Goal: Submit feedback/report problem: Submit feedback/report problem

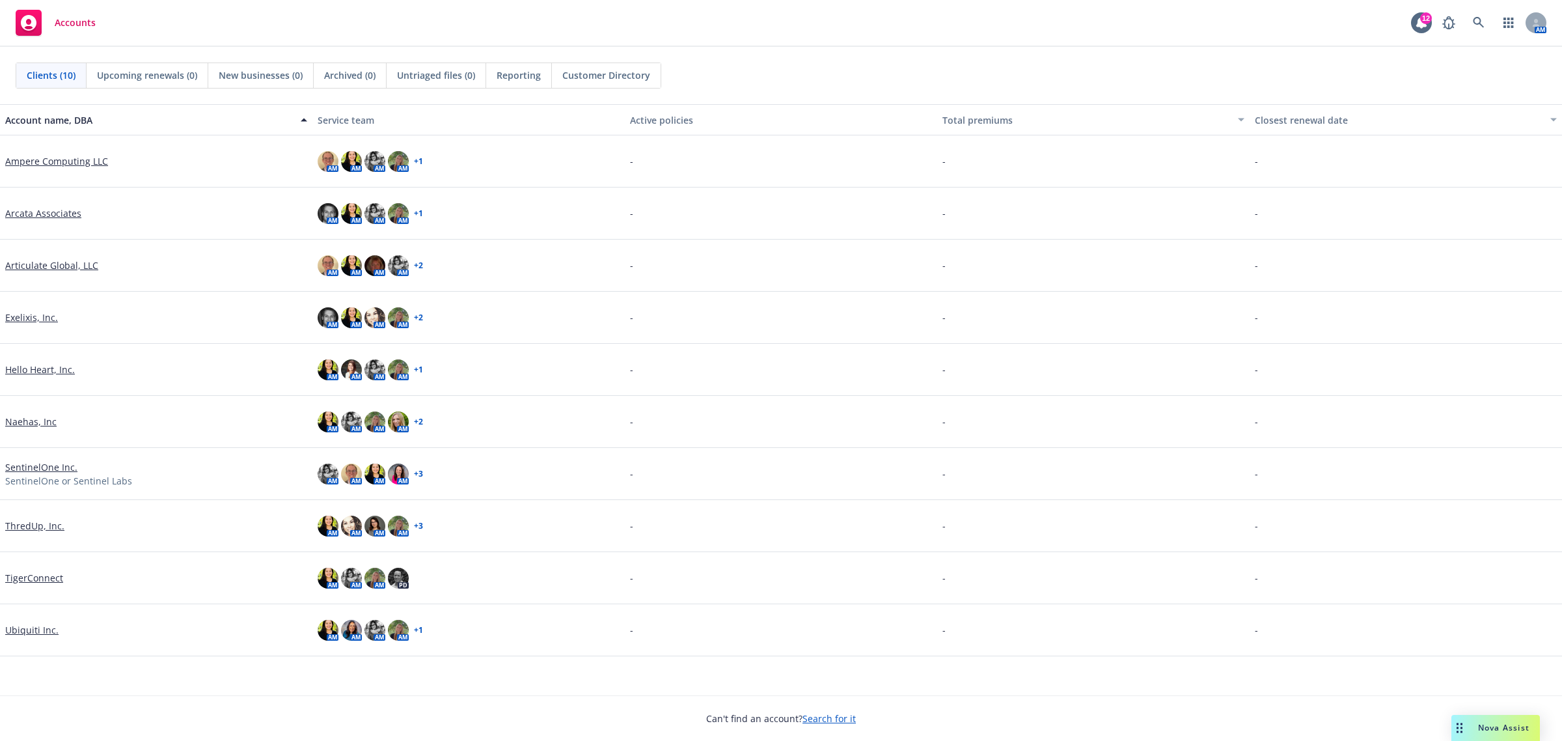
drag, startPoint x: 1481, startPoint y: 724, endPoint x: 1455, endPoint y: 717, distance: 27.0
click at [1481, 724] on span "Nova Assist" at bounding box center [1503, 727] width 51 height 11
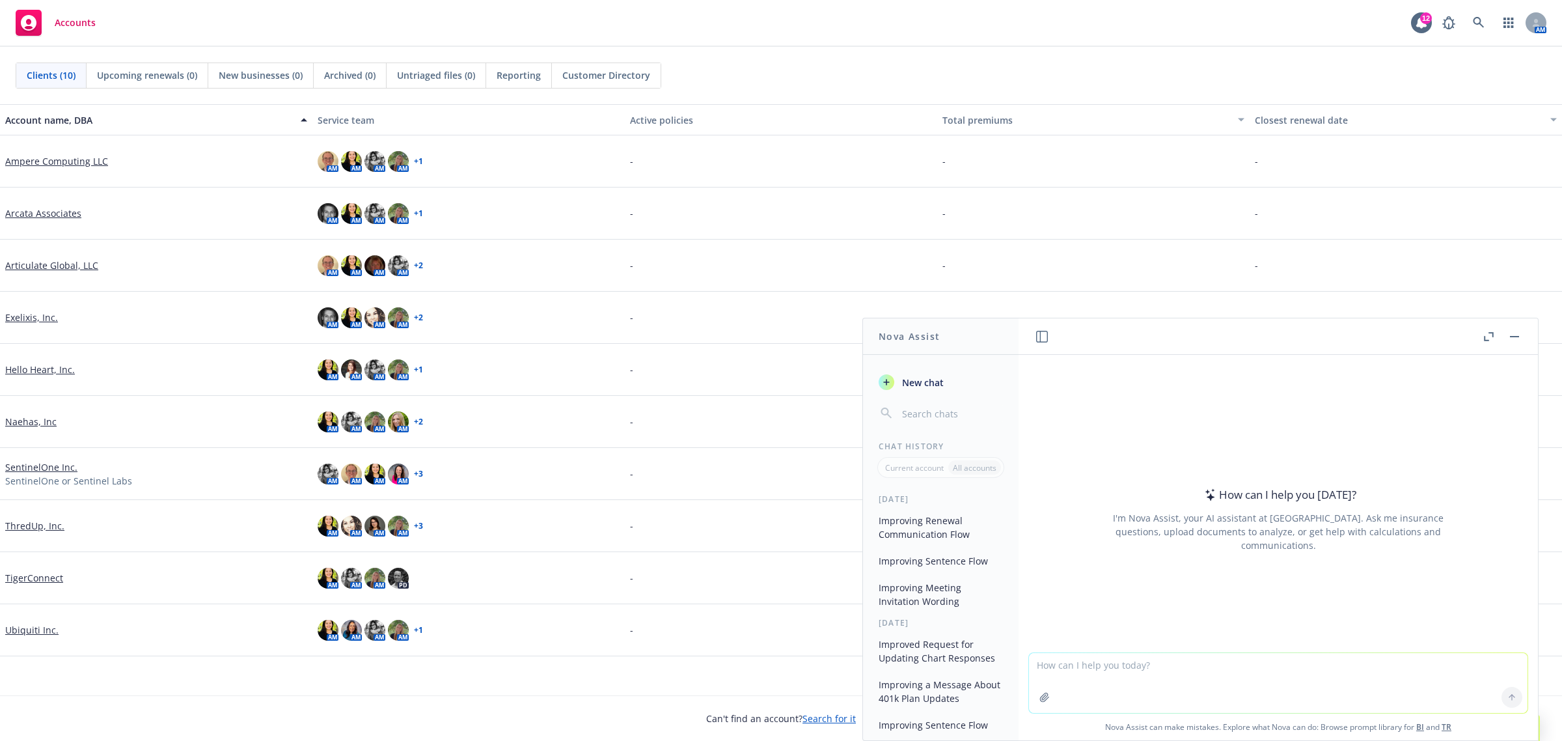
click at [1320, 713] on textarea at bounding box center [1278, 683] width 499 height 60
paste textarea "I sent the attached email [DATE]. Since it’s been 24-48 hours I’ve also include…"
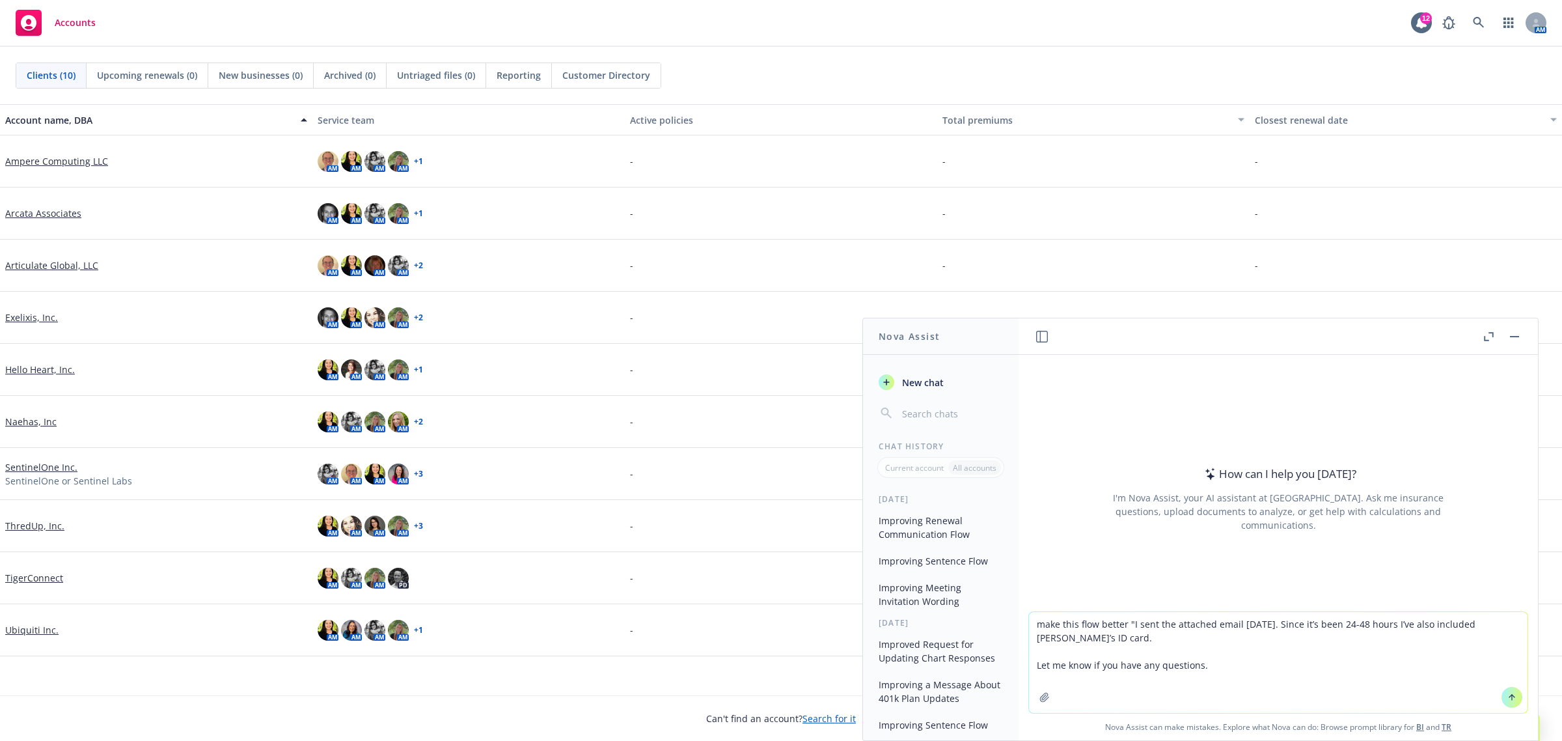
type textarea "make this flow better "I sent the attached email [DATE]. Since it’s been 24-48 …"
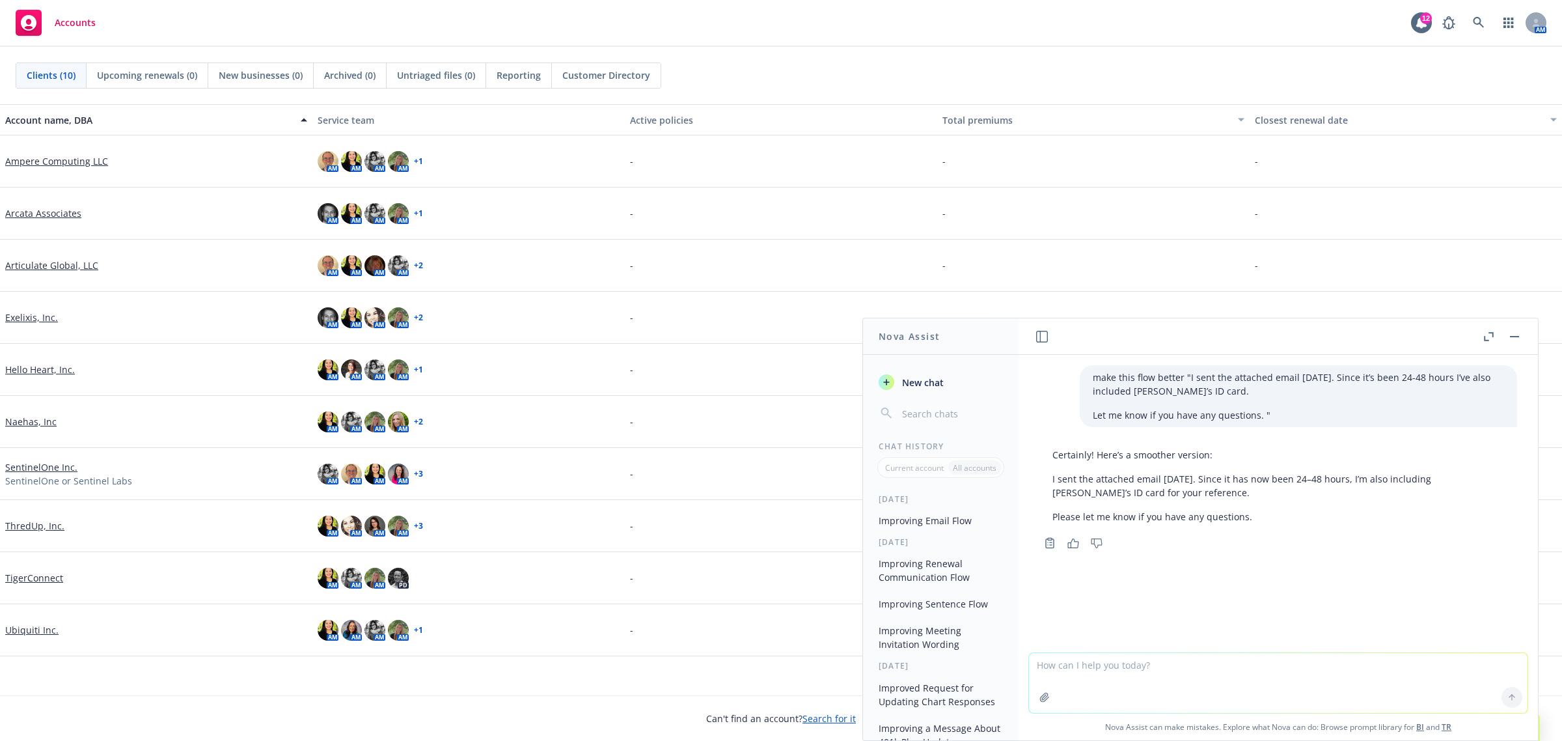
click at [1170, 493] on p "I sent the attached email [DATE]. Since it has now been 24–48 hours, I’m also i…" at bounding box center [1278, 485] width 452 height 27
drag, startPoint x: 1195, startPoint y: 492, endPoint x: 1047, endPoint y: 480, distance: 148.9
click at [1047, 480] on div "Certainly! Here’s a smoother version: I sent the attached email [DATE]. Since i…" at bounding box center [1278, 486] width 478 height 86
copy p "I sent the attached email [DATE]. Since it has now been 24–48 hours, I’m also i…"
drag, startPoint x: 1168, startPoint y: 681, endPoint x: 1207, endPoint y: 693, distance: 41.0
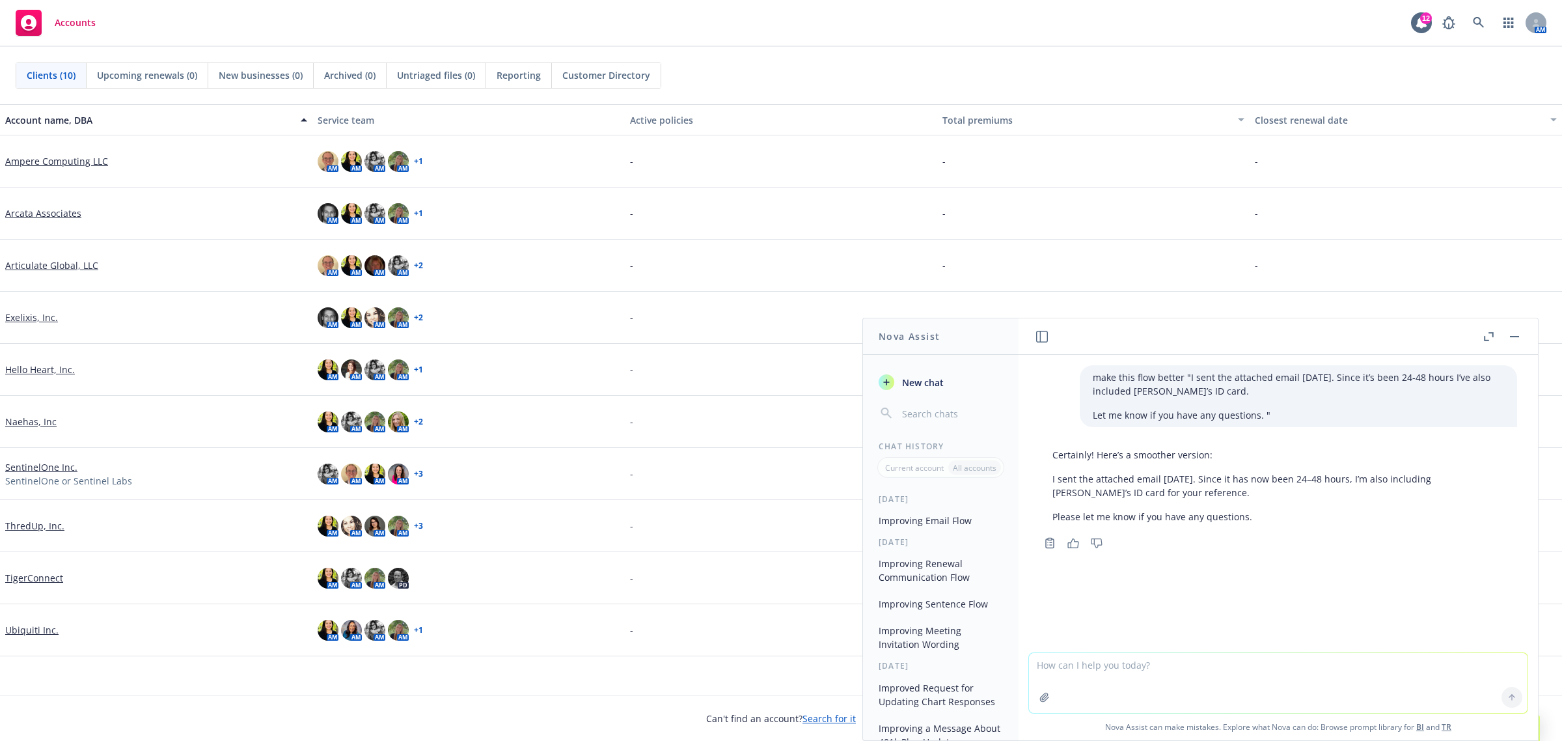
click at [1168, 681] on textarea at bounding box center [1278, 683] width 499 height 60
paste textarea "Can you check your junk inbox and make sure you are receiving my encrypted mess…"
type textarea "make this flow better "Can you check your junk inbox and make sure you are rece…"
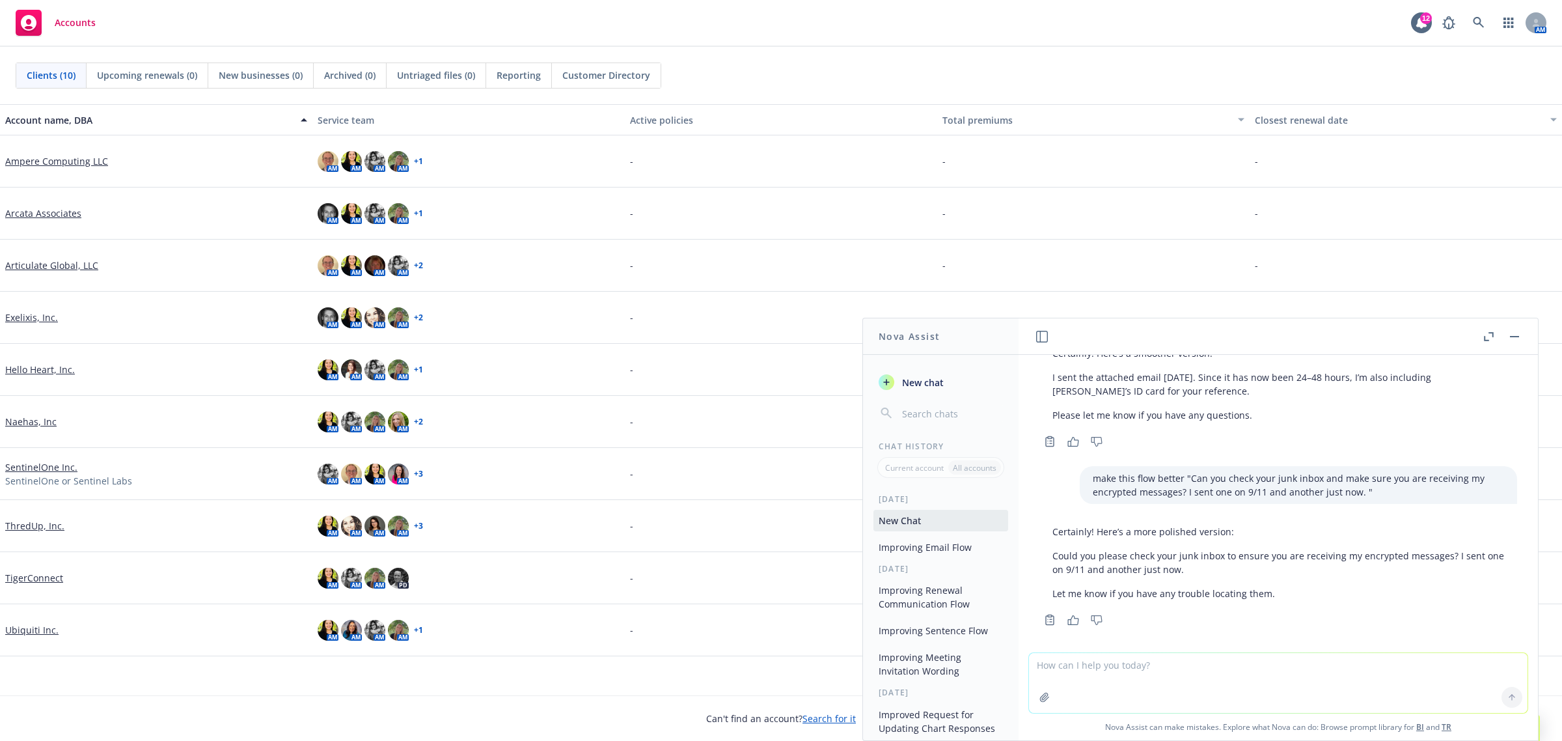
scroll to position [109, 0]
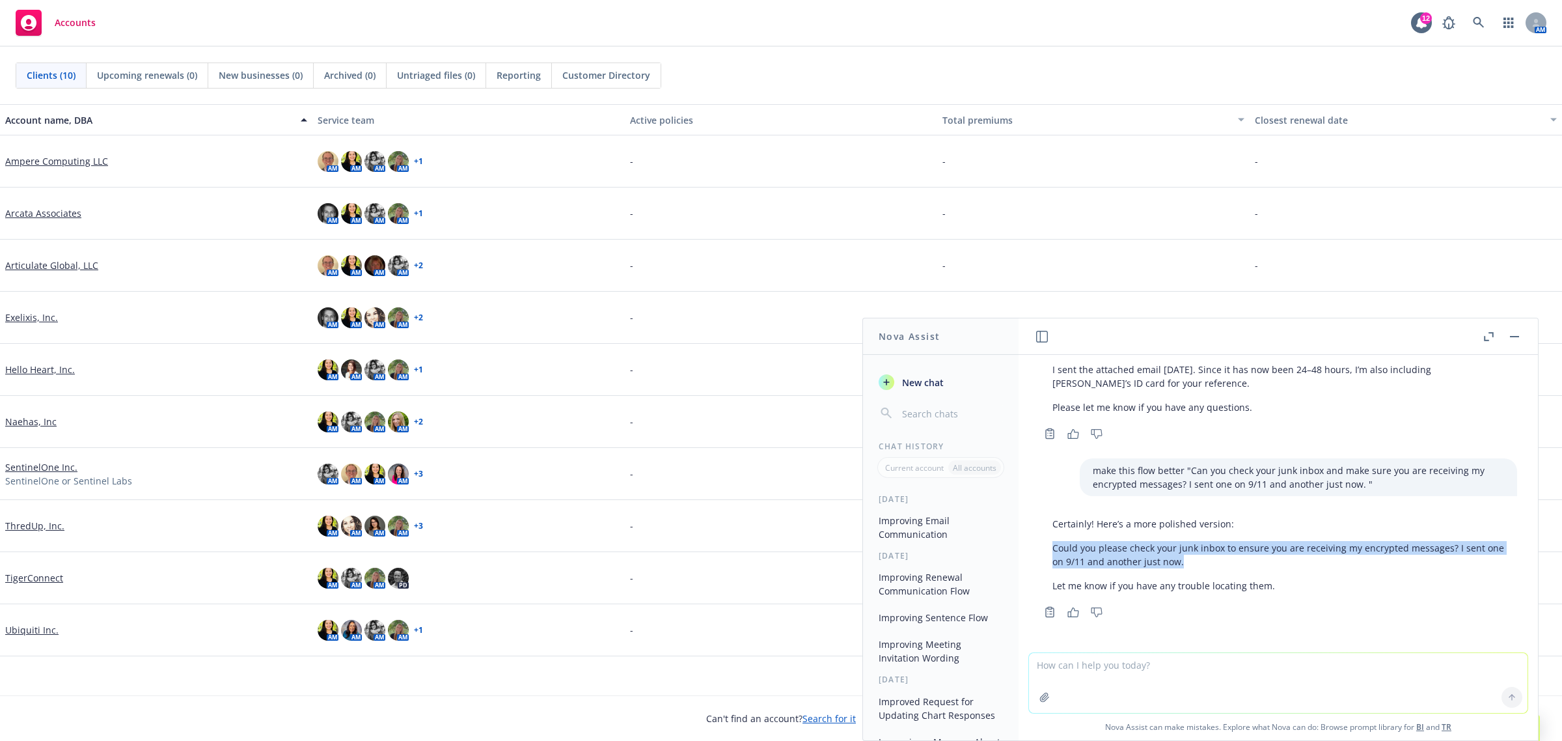
drag, startPoint x: 1054, startPoint y: 551, endPoint x: 1267, endPoint y: 561, distance: 213.1
click at [1267, 561] on p "Could you please check your junk inbox to ensure you are receiving my encrypted…" at bounding box center [1278, 554] width 452 height 27
click at [1323, 590] on p "Let me know if you have any trouble locating them." at bounding box center [1278, 586] width 452 height 14
drag, startPoint x: 1309, startPoint y: 588, endPoint x: 1055, endPoint y: 551, distance: 257.1
click at [1055, 551] on div "Certainly! Here’s a more polished version: Could you please check your junk inb…" at bounding box center [1278, 555] width 478 height 86
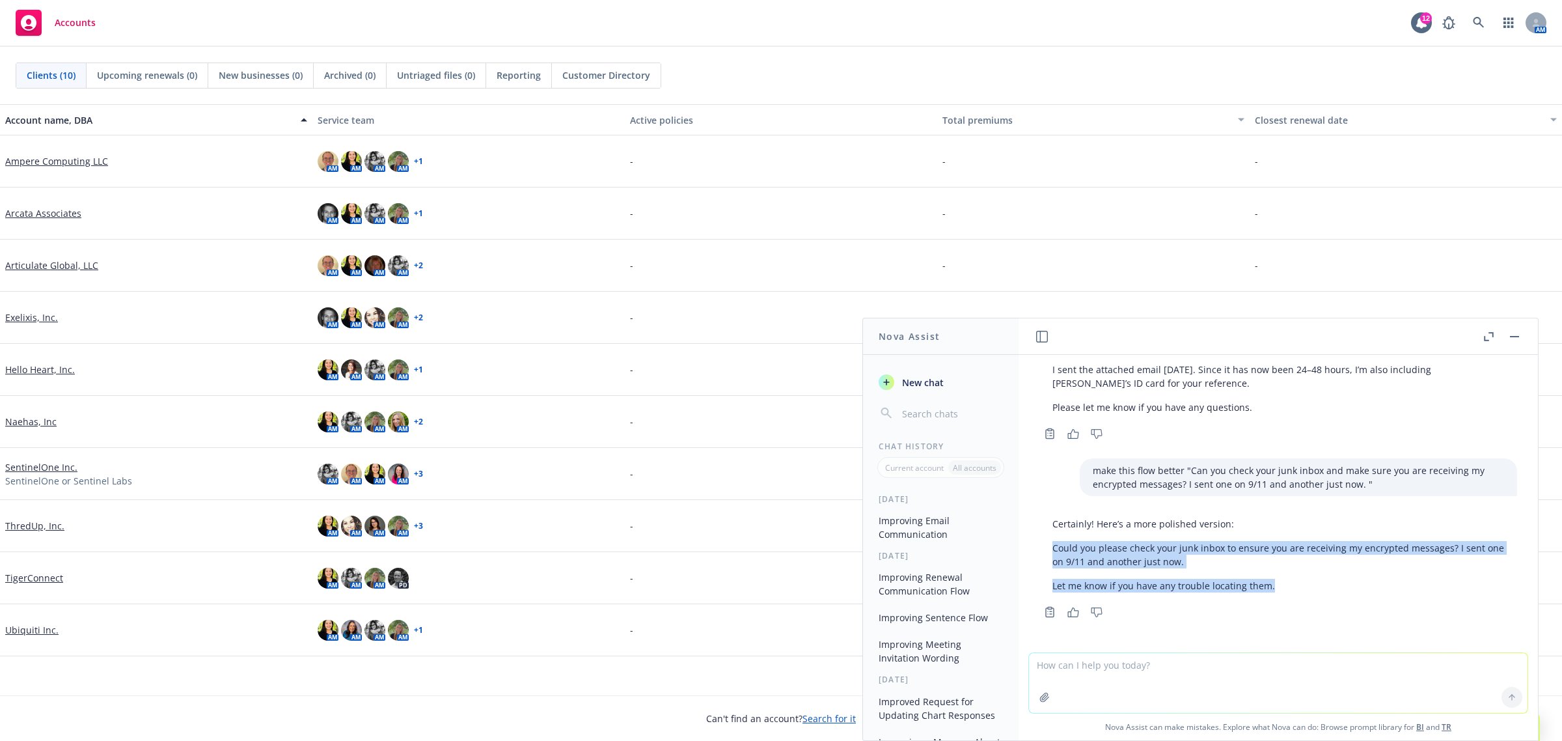
copy div "Could you please check your junk inbox to ensure you are receiving my encrypted…"
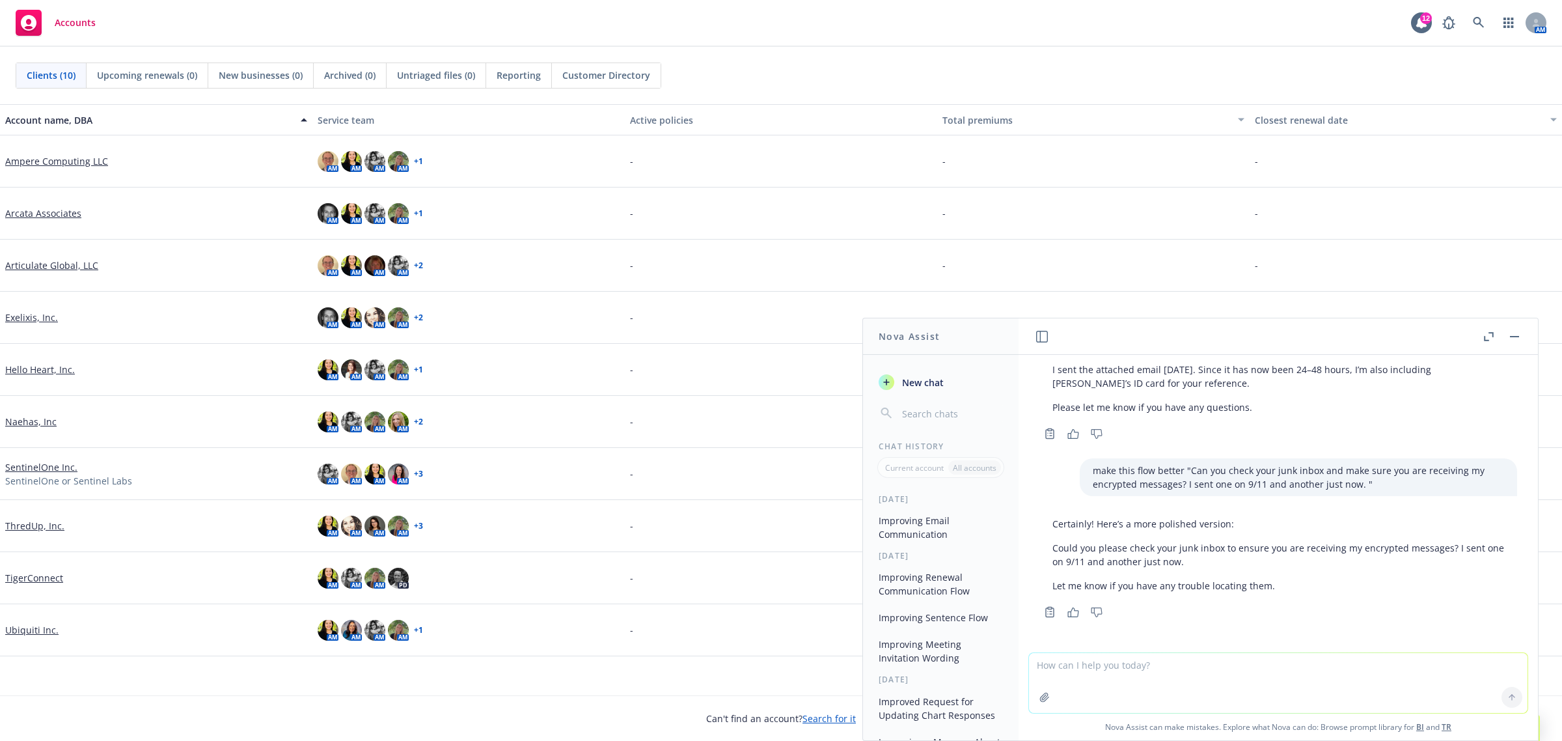
click at [1287, 694] on textarea at bounding box center [1278, 683] width 499 height 60
paste textarea "I sent the form over to Guardian and will follow up with you once they confirm …"
type textarea "make this flow better "I sent the form over to Guardian and will follow up with…"
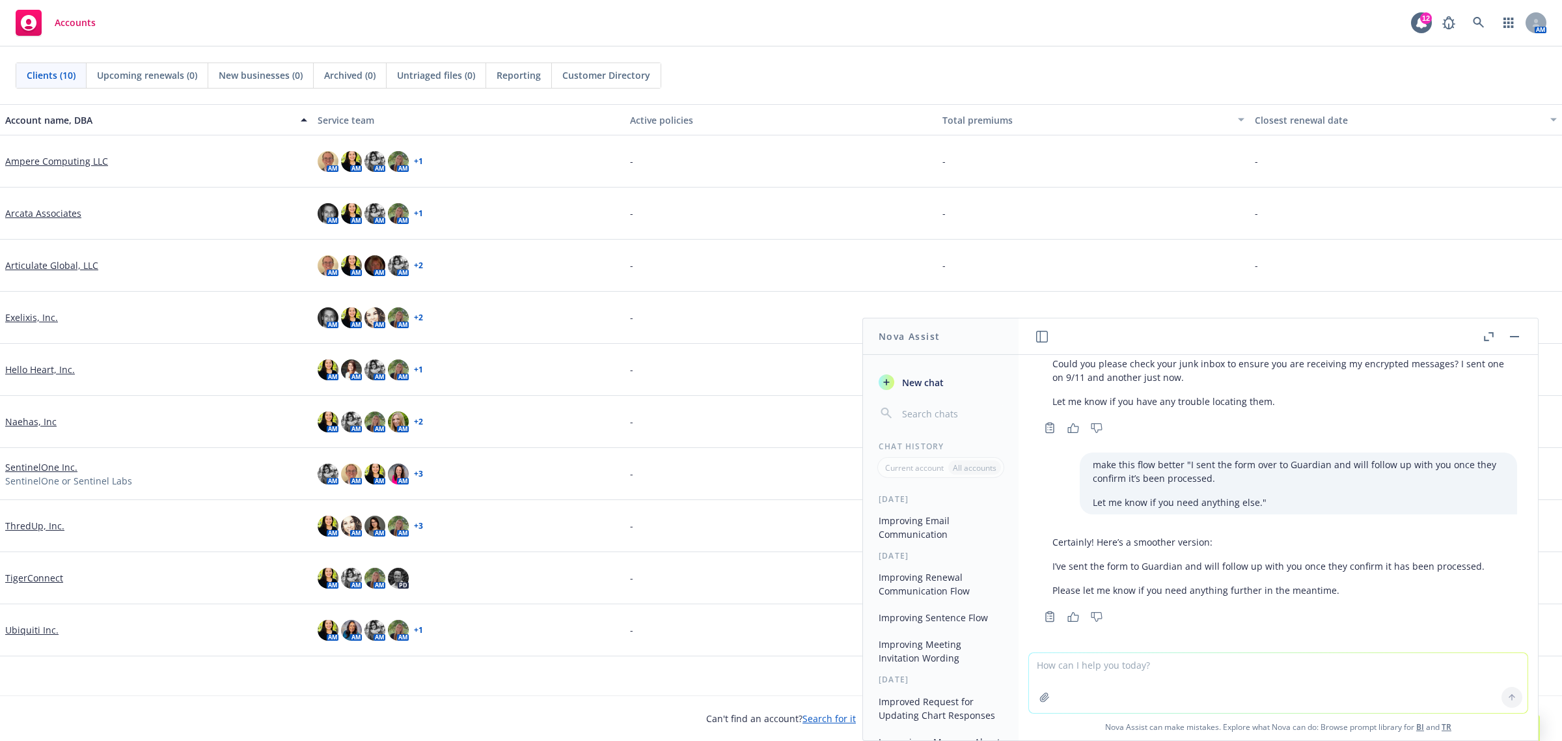
scroll to position [297, 0]
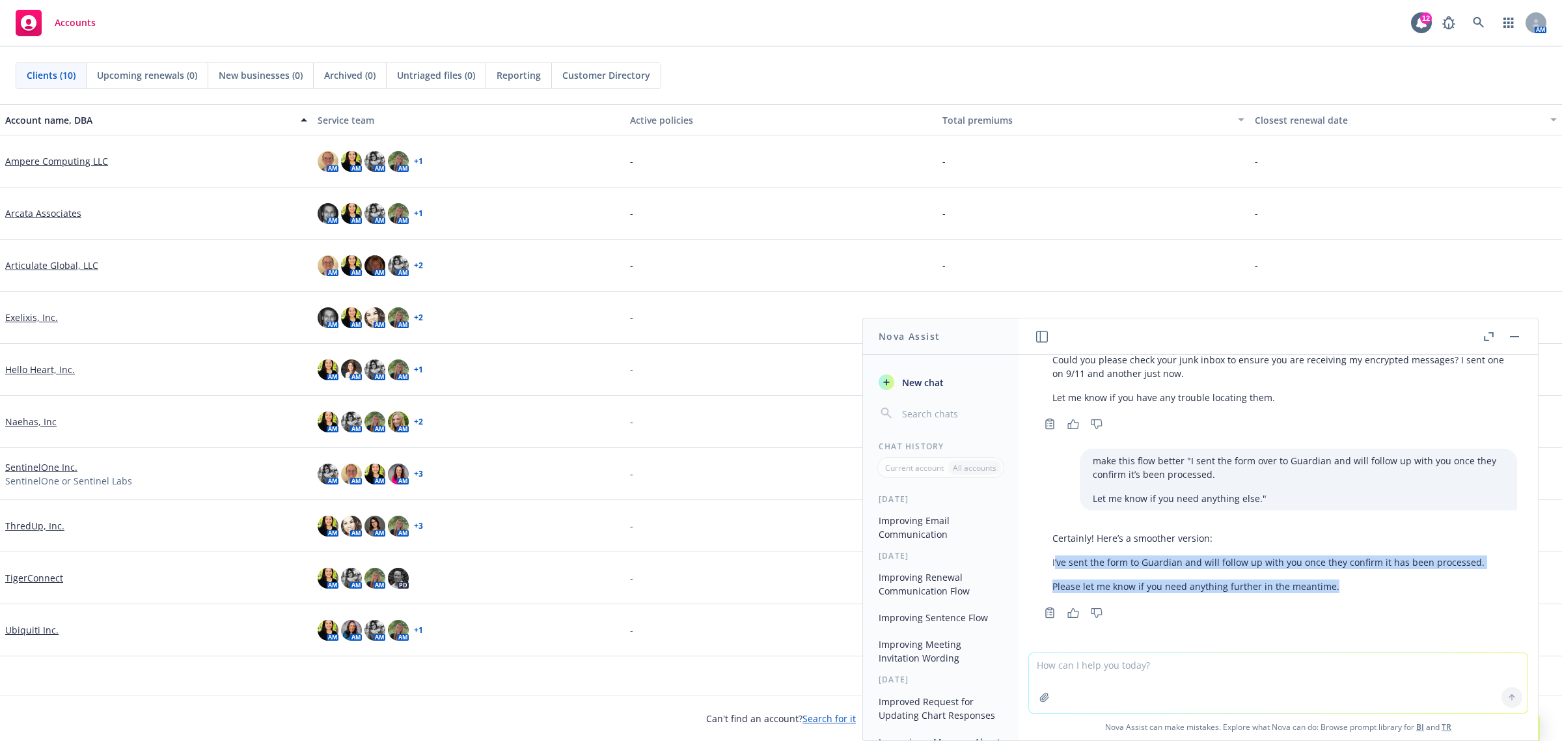
drag, startPoint x: 1054, startPoint y: 558, endPoint x: 1371, endPoint y: 584, distance: 317.4
click at [1371, 584] on div "Certainly! Here’s a smoother version: I’ve sent the form to Guardian and will f…" at bounding box center [1268, 562] width 458 height 72
drag, startPoint x: 1438, startPoint y: 577, endPoint x: 1445, endPoint y: 570, distance: 9.7
click at [1438, 577] on div "Certainly! Here’s a smoother version: I’ve sent the form to Guardian and will f…" at bounding box center [1268, 562] width 458 height 72
click at [1485, 558] on div "Certainly! Here’s a smoother version: I’ve sent the form to Guardian and will f…" at bounding box center [1278, 562] width 478 height 72
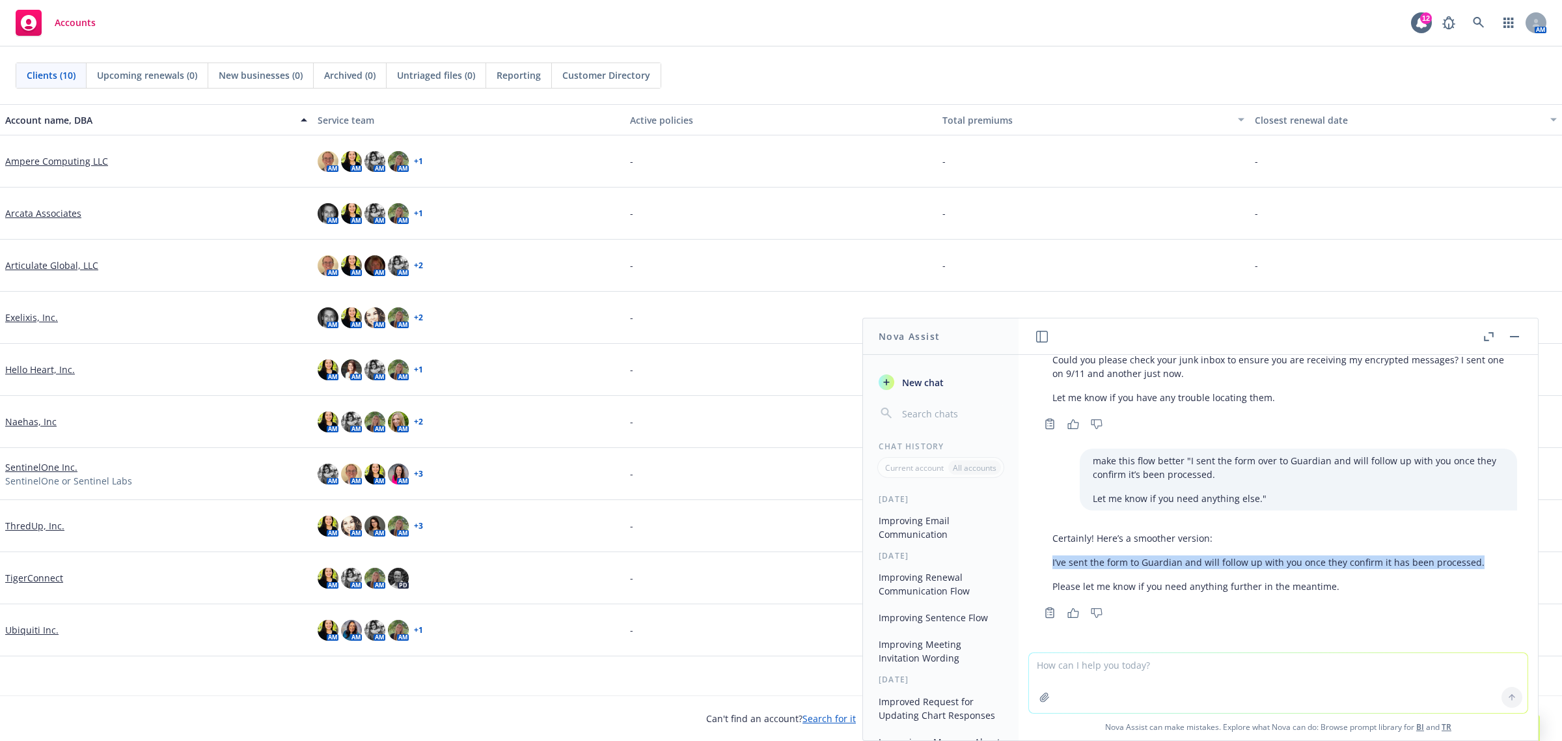
drag, startPoint x: 1482, startPoint y: 563, endPoint x: 1053, endPoint y: 566, distance: 428.9
click at [1053, 566] on div "Certainly! Here’s a smoother version: I’ve sent the form to Guardian and will f…" at bounding box center [1268, 562] width 458 height 72
copy p "I’ve sent the form to Guardian and will follow up with you once they confirm it…"
